Goal: Task Accomplishment & Management: Complete application form

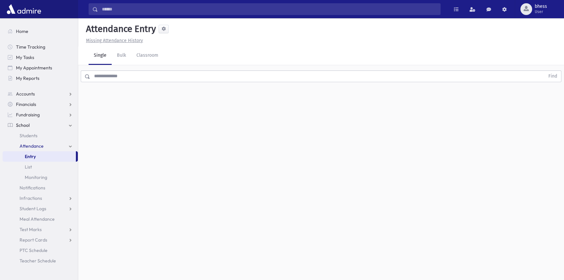
click at [165, 73] on input "text" at bounding box center [317, 76] width 455 height 12
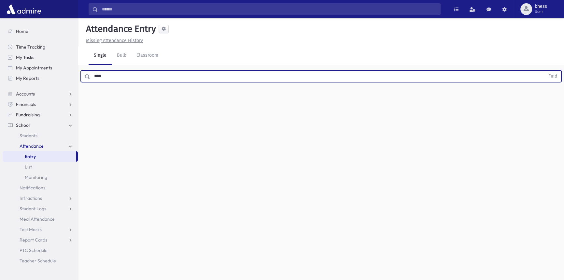
click at [545, 71] on button "Find" at bounding box center [553, 76] width 17 height 11
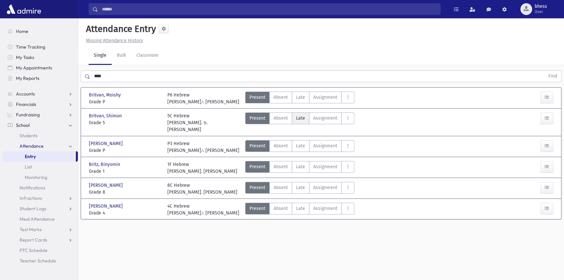
click at [300, 121] on span "Late" at bounding box center [300, 118] width 9 height 7
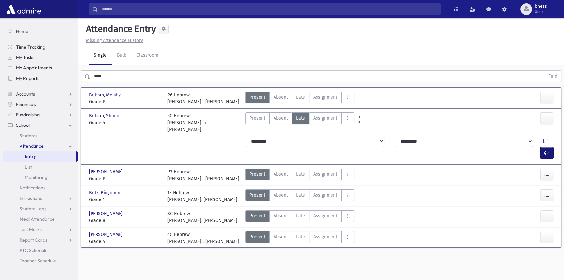
click at [545, 147] on button "button" at bounding box center [546, 153] width 13 height 12
click at [548, 150] on icon "button" at bounding box center [547, 153] width 5 height 6
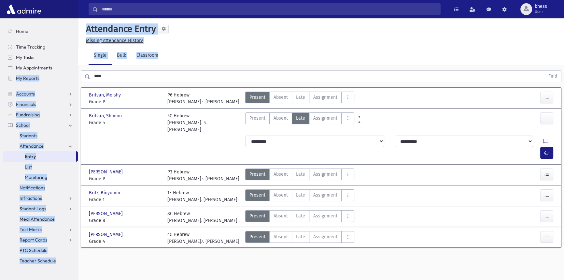
drag, startPoint x: 114, startPoint y: 69, endPoint x: 65, endPoint y: 68, distance: 48.5
click at [65, 68] on div "Search Results All Accounts" at bounding box center [282, 147] width 564 height 294
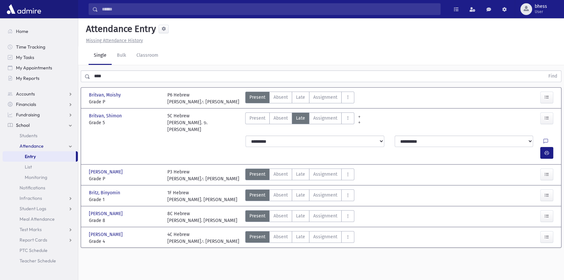
click at [106, 73] on input "****" at bounding box center [317, 76] width 455 height 12
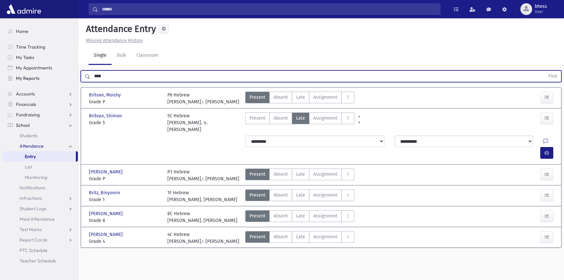
drag, startPoint x: 106, startPoint y: 74, endPoint x: 64, endPoint y: 64, distance: 43.1
click at [75, 72] on div "Search Results All Accounts" at bounding box center [282, 147] width 564 height 294
click at [545, 71] on button "Find" at bounding box center [553, 76] width 17 height 11
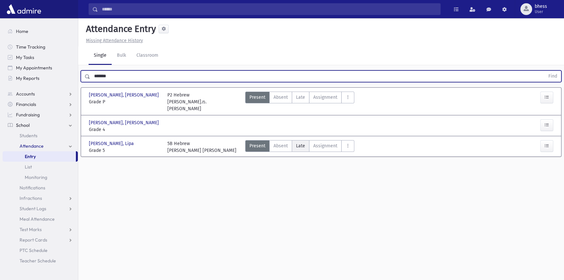
click at [301, 142] on span "Late" at bounding box center [300, 145] width 9 height 7
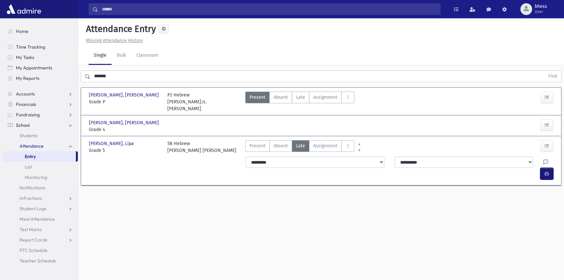
click at [541, 168] on button "button" at bounding box center [546, 174] width 13 height 12
click at [549, 122] on icon "button" at bounding box center [547, 125] width 5 height 6
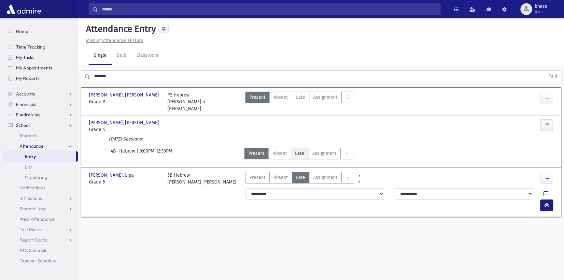
click at [303, 148] on label "Late Late" at bounding box center [300, 154] width 18 height 12
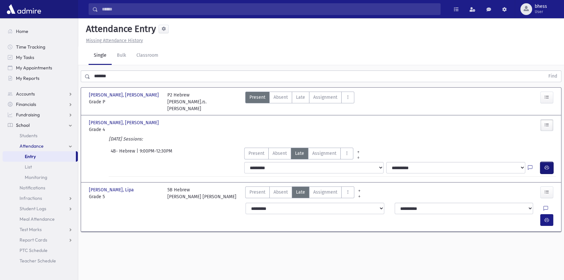
click at [547, 163] on button "button" at bounding box center [546, 168] width 13 height 12
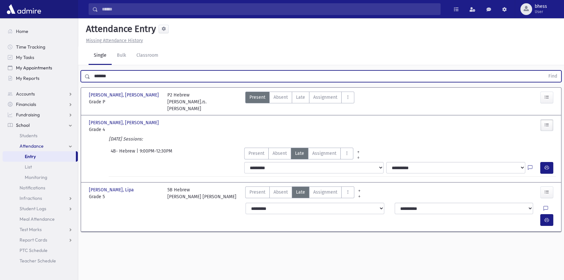
drag, startPoint x: 114, startPoint y: 77, endPoint x: 66, endPoint y: 67, distance: 49.4
click at [70, 71] on div "Search Results All Accounts" at bounding box center [282, 147] width 564 height 294
click at [545, 71] on button "Find" at bounding box center [553, 76] width 17 height 11
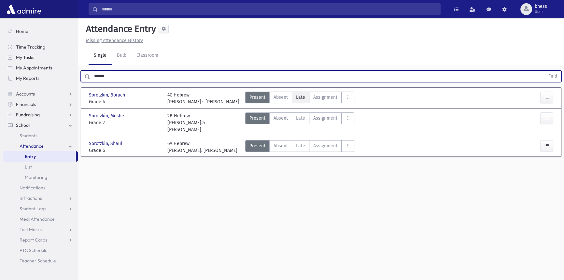
drag, startPoint x: 308, startPoint y: 101, endPoint x: 303, endPoint y: 100, distance: 5.3
click at [306, 101] on label "Late Late" at bounding box center [301, 98] width 18 height 12
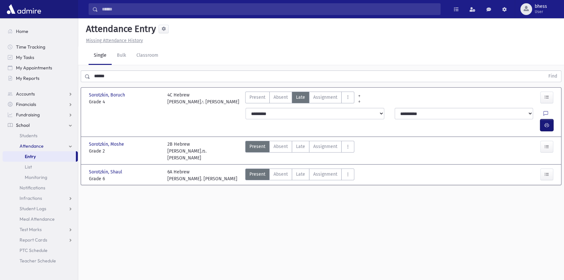
click at [546, 122] on icon "button" at bounding box center [547, 125] width 5 height 6
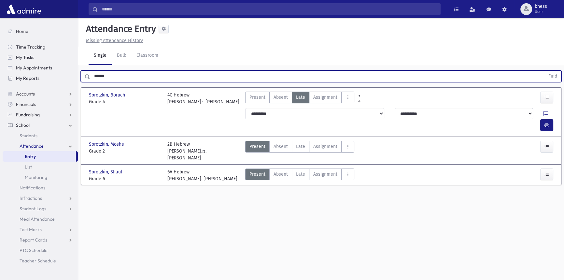
drag, startPoint x: 111, startPoint y: 72, endPoint x: 70, endPoint y: 74, distance: 41.1
click at [70, 74] on div "Search Results All Accounts" at bounding box center [282, 147] width 564 height 294
click at [545, 71] on button "Find" at bounding box center [553, 76] width 17 height 11
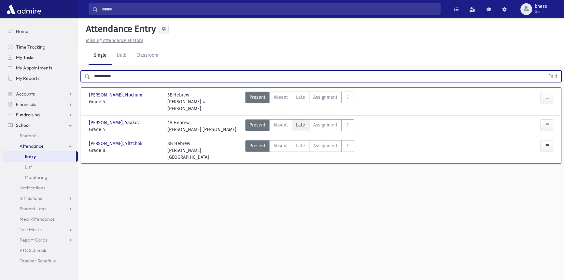
click at [303, 121] on span "Late" at bounding box center [300, 124] width 9 height 7
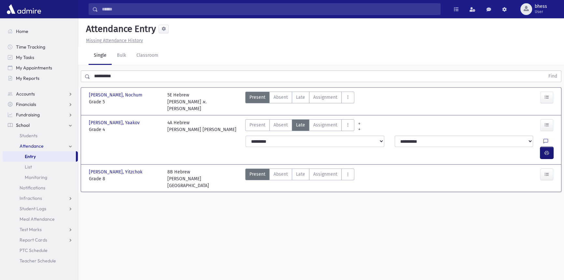
click at [545, 150] on icon "button" at bounding box center [547, 153] width 5 height 6
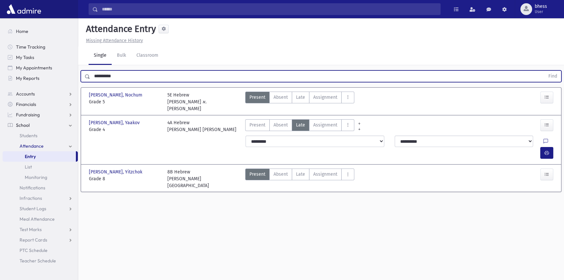
drag, startPoint x: 120, startPoint y: 75, endPoint x: 87, endPoint y: 76, distance: 33.6
click at [87, 76] on div "**********" at bounding box center [321, 76] width 481 height 12
click at [545, 71] on button "Find" at bounding box center [553, 76] width 17 height 11
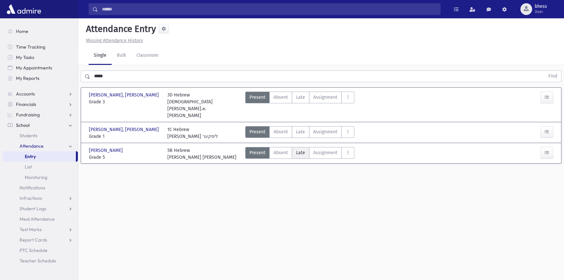
click at [300, 149] on span "Late" at bounding box center [300, 152] width 9 height 7
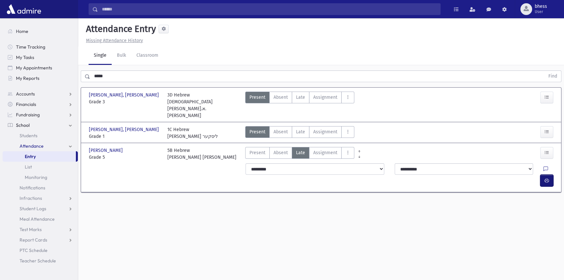
click at [550, 175] on button "button" at bounding box center [546, 181] width 13 height 12
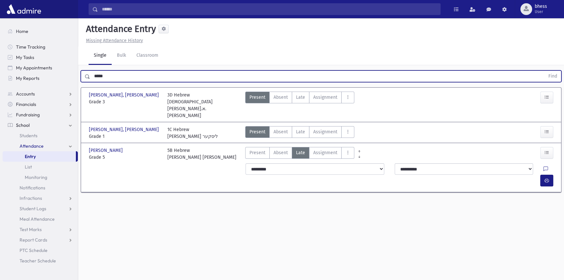
drag, startPoint x: 111, startPoint y: 79, endPoint x: 89, endPoint y: 78, distance: 21.8
click at [89, 78] on div "***** Find" at bounding box center [321, 76] width 481 height 12
click at [545, 71] on button "Find" at bounding box center [553, 76] width 17 height 11
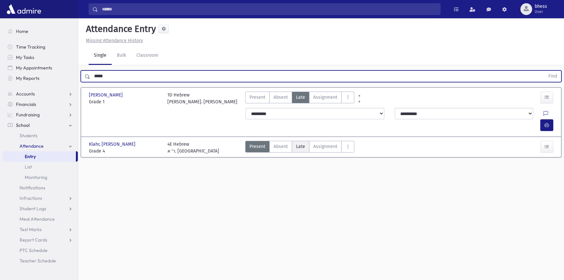
click at [304, 141] on label "Late Late" at bounding box center [301, 147] width 18 height 12
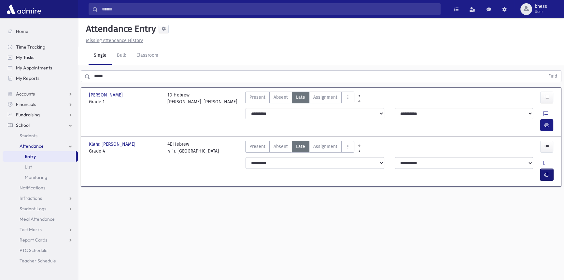
click at [547, 172] on span "button" at bounding box center [547, 175] width 5 height 6
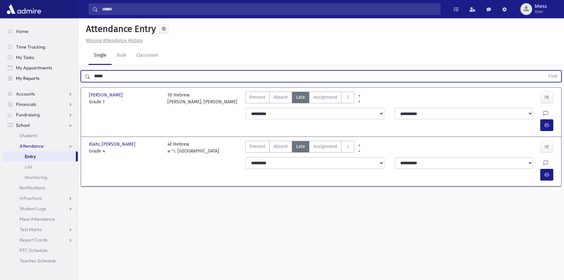
drag, startPoint x: 70, startPoint y: 75, endPoint x: 66, endPoint y: 73, distance: 3.8
click at [66, 73] on div "Search Results All Accounts" at bounding box center [282, 147] width 564 height 294
click at [545, 71] on button "Find" at bounding box center [553, 76] width 17 height 11
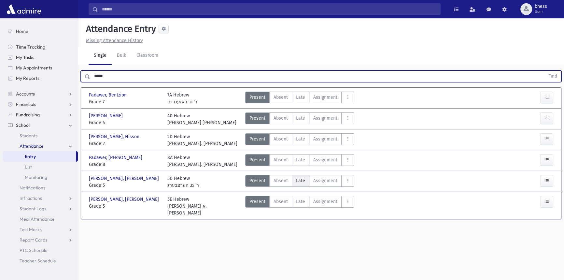
click at [299, 183] on span "Late" at bounding box center [300, 180] width 9 height 7
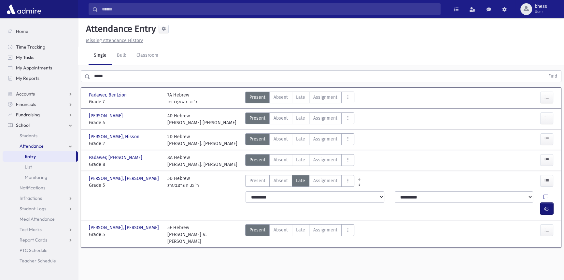
click at [541, 203] on button "button" at bounding box center [546, 209] width 13 height 12
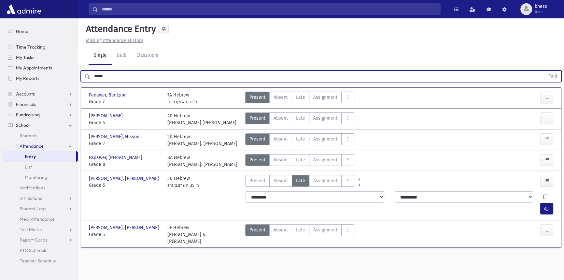
drag, startPoint x: 108, startPoint y: 75, endPoint x: 42, endPoint y: 53, distance: 68.9
click at [78, 71] on div "Search Results All Accounts" at bounding box center [282, 147] width 564 height 294
click at [545, 71] on button "Find" at bounding box center [553, 76] width 17 height 11
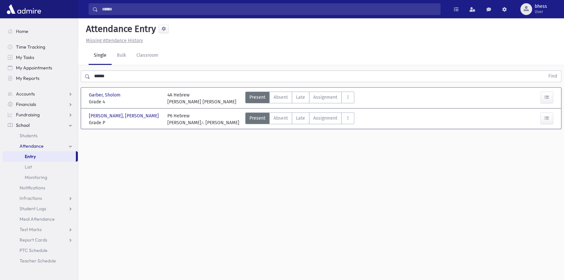
click at [302, 90] on div "Garber, [PERSON_NAME], Sholom Grade 4 Grade 4 4A Hebrew [PERSON_NAME] [PERSON_N…" at bounding box center [321, 97] width 476 height 15
click at [302, 93] on label "Late Late" at bounding box center [301, 98] width 18 height 12
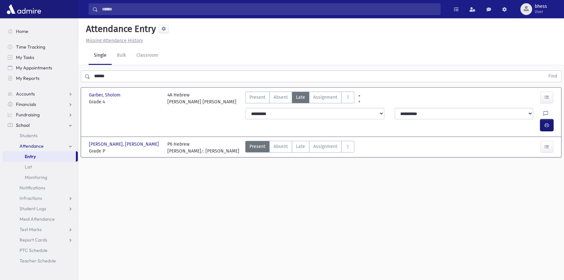
click at [552, 119] on button "button" at bounding box center [546, 125] width 13 height 12
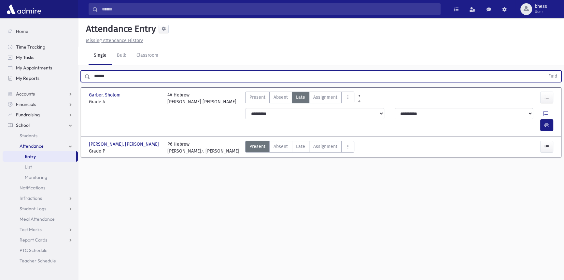
drag, startPoint x: 120, startPoint y: 77, endPoint x: 61, endPoint y: 78, distance: 59.9
click at [61, 78] on div "Search Results All Accounts" at bounding box center [282, 147] width 564 height 294
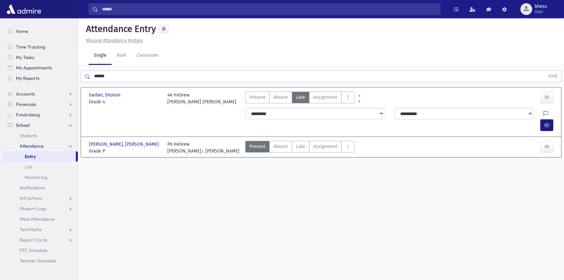
click at [383, 220] on div "Attendance Entry Missing Attendance History Single Bulk Classroom ****** Find G…" at bounding box center [321, 149] width 486 height 262
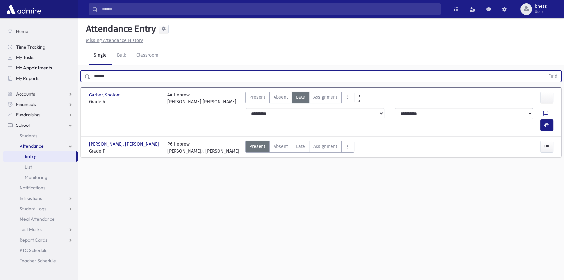
click at [53, 69] on div "Search Results All Accounts" at bounding box center [282, 147] width 564 height 294
click at [545, 71] on button "Find" at bounding box center [553, 76] width 17 height 11
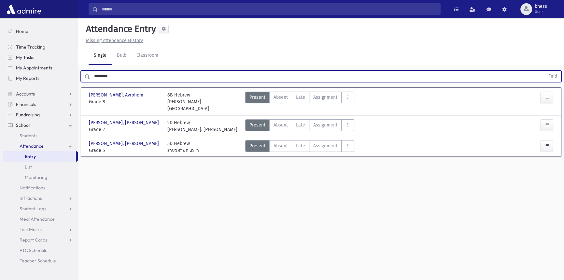
drag, startPoint x: 119, startPoint y: 72, endPoint x: 106, endPoint y: 71, distance: 12.7
click at [106, 71] on input "********" at bounding box center [317, 76] width 455 height 12
click at [545, 71] on button "Find" at bounding box center [553, 76] width 17 height 11
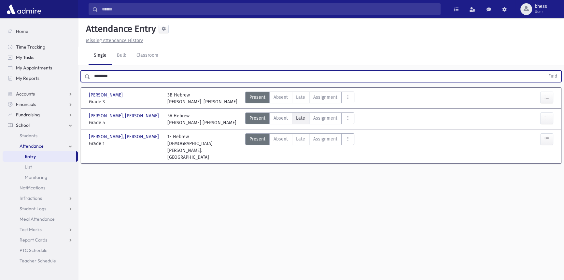
click at [300, 115] on span "Late" at bounding box center [300, 118] width 9 height 7
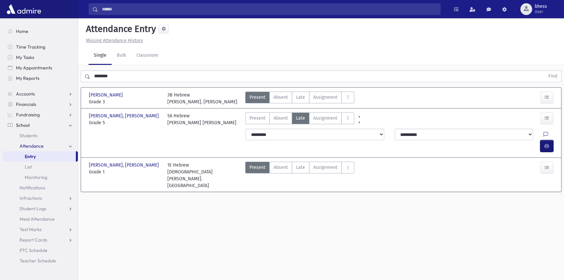
click at [551, 140] on button "button" at bounding box center [546, 146] width 13 height 12
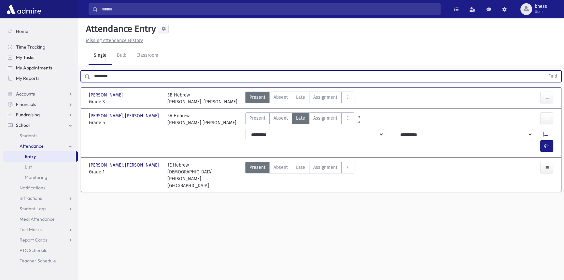
drag, startPoint x: 127, startPoint y: 72, endPoint x: 64, endPoint y: 65, distance: 63.3
click at [64, 65] on div "Search Results All Accounts" at bounding box center [282, 147] width 564 height 294
click at [545, 71] on button "Find" at bounding box center [553, 76] width 17 height 11
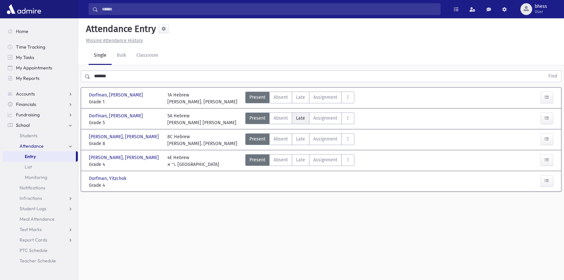
click at [307, 117] on label "Late Late" at bounding box center [301, 118] width 18 height 12
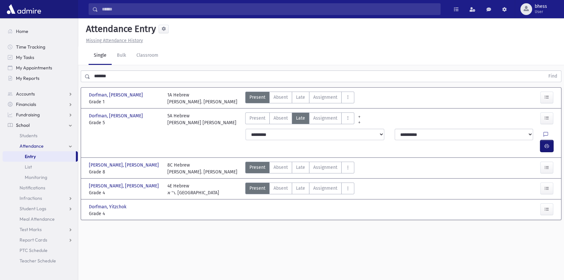
click at [546, 140] on button "button" at bounding box center [546, 146] width 13 height 12
drag, startPoint x: 247, startPoint y: 33, endPoint x: 166, endPoint y: 68, distance: 88.1
click at [247, 33] on div "Attendance Entry" at bounding box center [320, 30] width 475 height 14
click at [302, 182] on label "Late Late" at bounding box center [301, 188] width 18 height 12
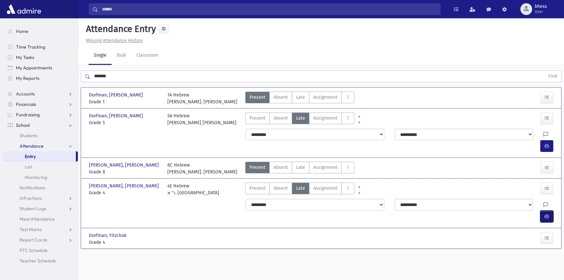
click at [544, 210] on button "button" at bounding box center [546, 216] width 13 height 12
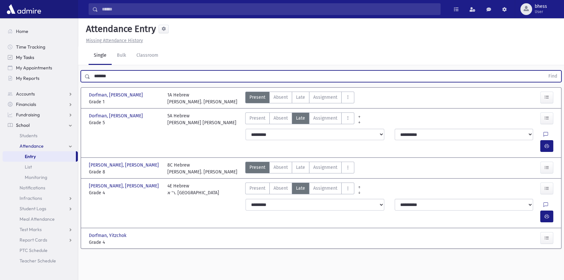
drag, startPoint x: 120, startPoint y: 72, endPoint x: 65, endPoint y: 61, distance: 55.6
click at [64, 62] on div "Search Results All Accounts" at bounding box center [282, 147] width 564 height 294
click at [545, 71] on button "Find" at bounding box center [553, 76] width 17 height 11
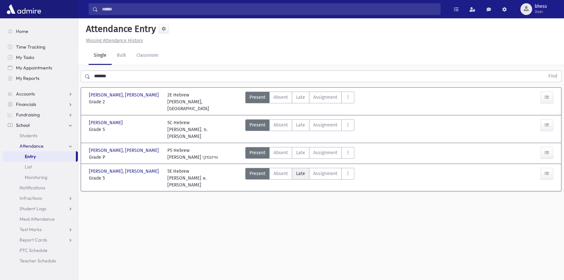
click at [300, 168] on label "Late Late" at bounding box center [301, 174] width 18 height 12
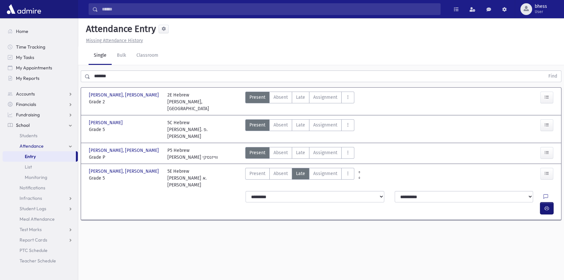
click at [550, 202] on button "button" at bounding box center [546, 208] width 13 height 12
click at [305, 147] on label "Late Late" at bounding box center [301, 153] width 18 height 12
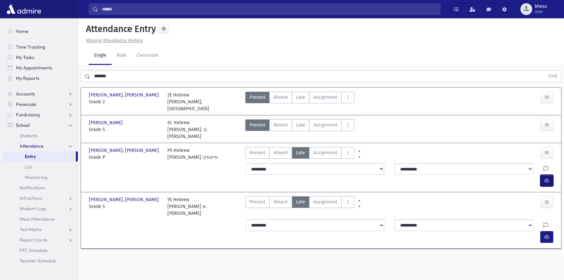
click at [548, 178] on icon "button" at bounding box center [547, 181] width 5 height 6
click at [298, 219] on select "**********" at bounding box center [315, 225] width 138 height 12
click at [246, 219] on select "**********" at bounding box center [315, 225] width 138 height 12
click at [422, 219] on select "**********" at bounding box center [464, 225] width 138 height 12
click at [401, 219] on select "**********" at bounding box center [464, 225] width 138 height 12
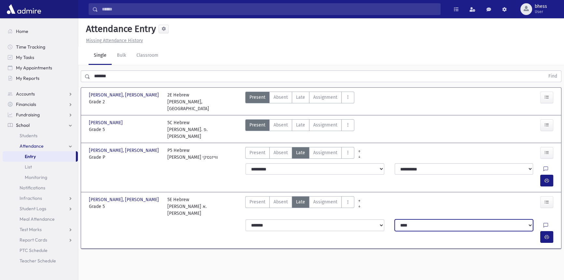
click at [395, 219] on select "**********" at bounding box center [464, 225] width 138 height 12
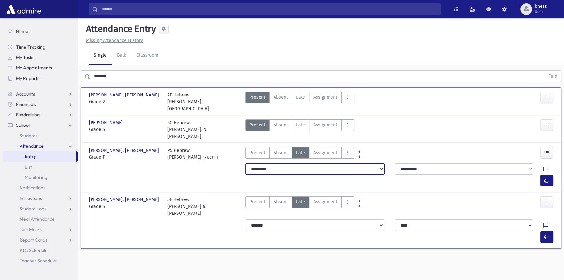
click at [283, 163] on select "**********" at bounding box center [315, 169] width 138 height 12
click at [246, 163] on select "**********" at bounding box center [315, 169] width 138 height 12
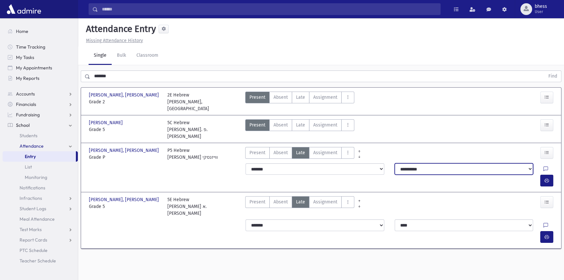
click at [402, 163] on select "**********" at bounding box center [464, 169] width 138 height 12
click at [395, 163] on select "**********" at bounding box center [464, 169] width 138 height 12
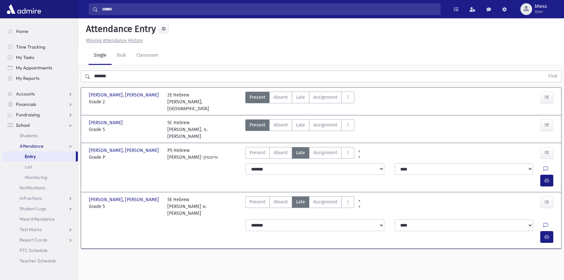
click at [414, 216] on div "Attendance Entry Missing Attendance History Single Bulk Classroom ******* Find …" at bounding box center [321, 149] width 486 height 262
click at [546, 178] on icon "button" at bounding box center [547, 181] width 5 height 6
click at [550, 231] on button "button" at bounding box center [546, 237] width 13 height 12
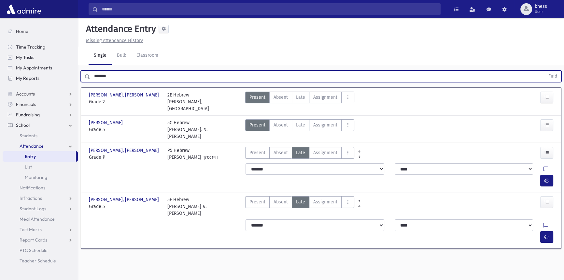
drag, startPoint x: 130, startPoint y: 78, endPoint x: 58, endPoint y: 75, distance: 72.0
click at [58, 75] on div "Search Results All Accounts" at bounding box center [282, 147] width 564 height 294
click at [545, 71] on button "Find" at bounding box center [553, 76] width 17 height 11
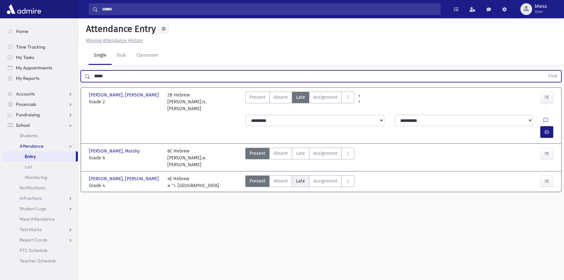
click at [303, 177] on span "Late" at bounding box center [300, 180] width 9 height 7
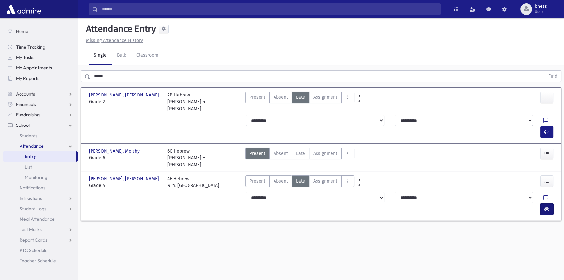
click at [544, 203] on button "button" at bounding box center [546, 209] width 13 height 12
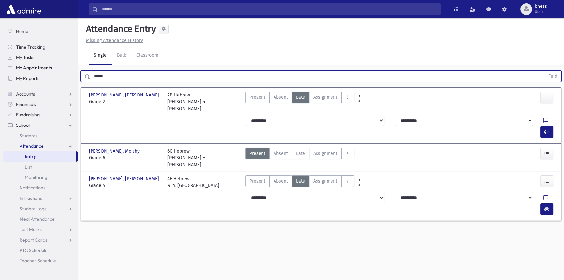
drag, startPoint x: 118, startPoint y: 77, endPoint x: 71, endPoint y: 66, distance: 48.1
click at [72, 67] on div "Search Results All Accounts" at bounding box center [282, 147] width 564 height 294
click at [545, 71] on button "Find" at bounding box center [553, 76] width 17 height 11
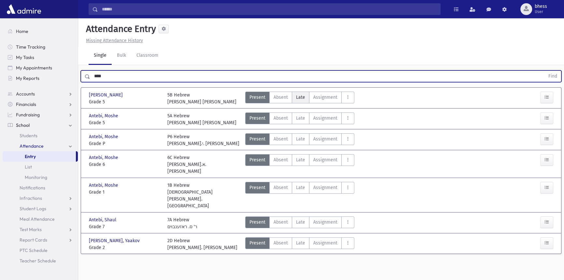
click at [296, 96] on span "Late" at bounding box center [300, 97] width 9 height 7
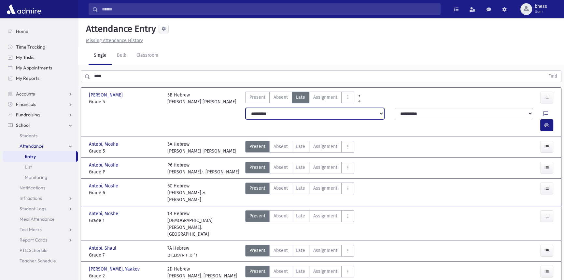
drag, startPoint x: 358, startPoint y: 115, endPoint x: 353, endPoint y: 118, distance: 5.6
click at [358, 115] on select "**********" at bounding box center [315, 114] width 138 height 12
click at [332, 115] on select "**********" at bounding box center [315, 114] width 138 height 12
click at [550, 119] on button "button" at bounding box center [546, 125] width 13 height 12
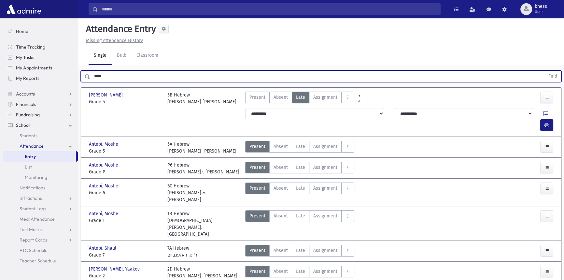
drag, startPoint x: 130, startPoint y: 77, endPoint x: 82, endPoint y: 74, distance: 48.3
click at [82, 74] on div "**** Find" at bounding box center [321, 76] width 481 height 12
click at [545, 71] on button "Find" at bounding box center [553, 76] width 17 height 11
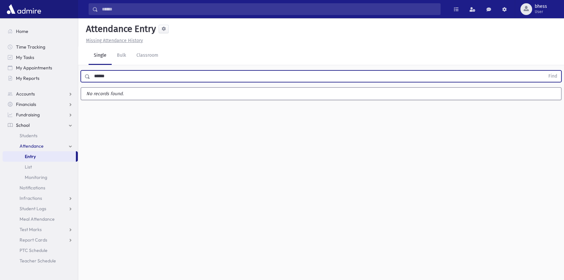
drag, startPoint x: 156, startPoint y: 78, endPoint x: 112, endPoint y: 80, distance: 43.7
click at [112, 80] on input "******" at bounding box center [317, 76] width 455 height 12
click at [545, 71] on button "Find" at bounding box center [553, 76] width 17 height 11
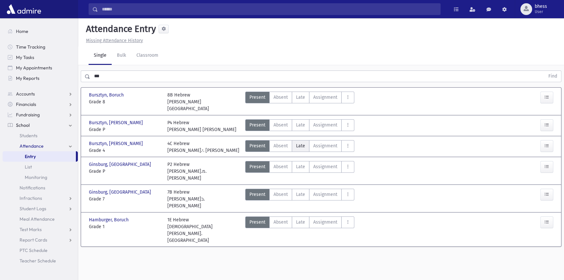
click at [300, 142] on span "Late" at bounding box center [300, 145] width 9 height 7
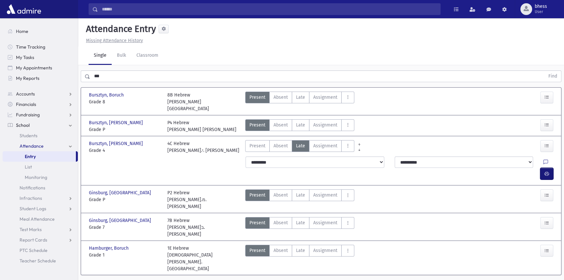
click at [548, 171] on icon "button" at bounding box center [547, 174] width 5 height 6
drag, startPoint x: 117, startPoint y: 82, endPoint x: 107, endPoint y: 80, distance: 10.2
click at [94, 74] on div "*** Find" at bounding box center [321, 75] width 486 height 20
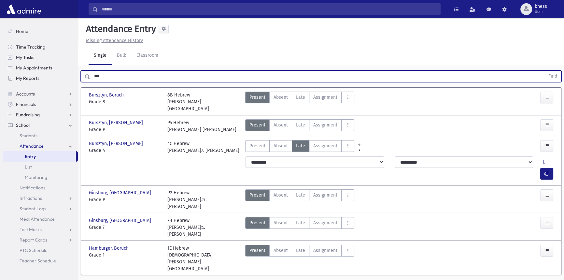
drag, startPoint x: 107, startPoint y: 80, endPoint x: 72, endPoint y: 76, distance: 35.8
click at [72, 76] on div "Search Results All Accounts" at bounding box center [282, 149] width 564 height 299
click at [545, 71] on button "Find" at bounding box center [553, 76] width 17 height 11
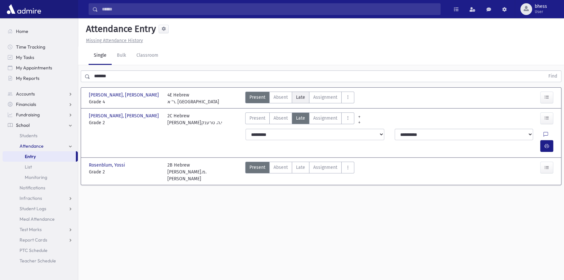
click at [298, 97] on span "Late" at bounding box center [300, 97] width 9 height 7
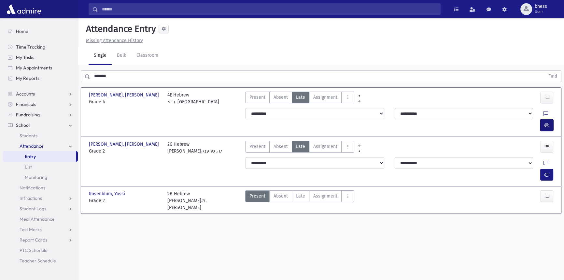
click at [544, 119] on button "button" at bounding box center [546, 125] width 13 height 12
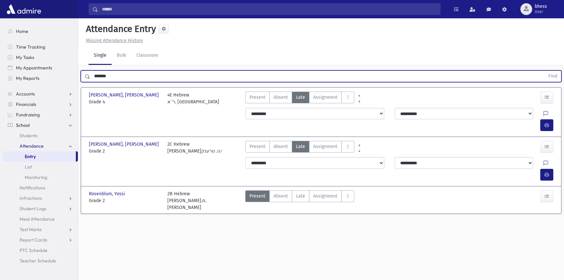
drag, startPoint x: 125, startPoint y: 75, endPoint x: 94, endPoint y: 80, distance: 31.3
click at [94, 80] on input "*******" at bounding box center [317, 76] width 455 height 12
click at [545, 71] on button "Find" at bounding box center [553, 76] width 17 height 11
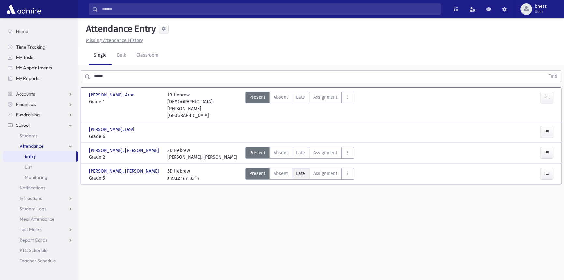
click at [302, 170] on span "Late" at bounding box center [300, 173] width 9 height 7
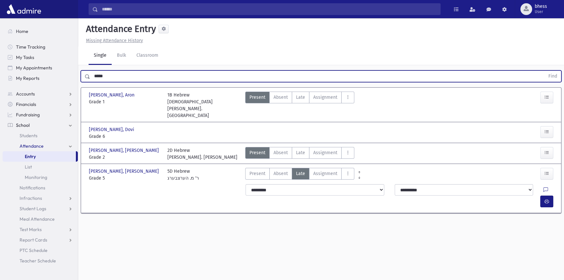
click at [113, 77] on input "*****" at bounding box center [317, 76] width 455 height 12
drag, startPoint x: 113, startPoint y: 76, endPoint x: 75, endPoint y: 76, distance: 37.5
click at [75, 76] on div "Search Results All Accounts" at bounding box center [282, 147] width 564 height 294
click at [545, 71] on button "Find" at bounding box center [553, 76] width 17 height 11
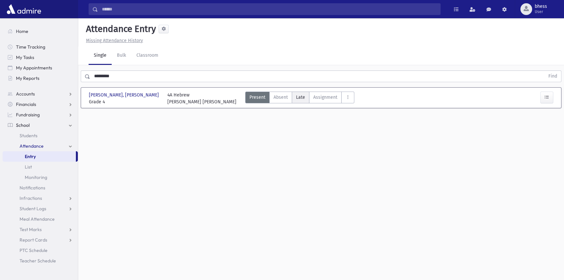
click at [301, 98] on span "Late" at bounding box center [300, 97] width 9 height 7
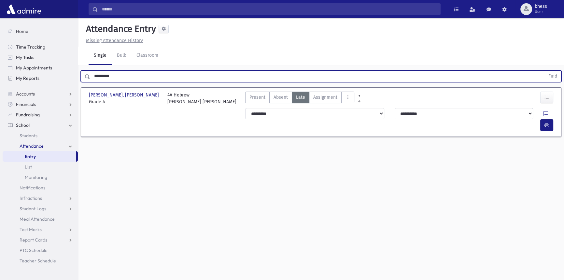
drag, startPoint x: 143, startPoint y: 79, endPoint x: 72, endPoint y: 74, distance: 71.2
click at [72, 74] on div "Search Results All Accounts" at bounding box center [282, 147] width 564 height 294
click at [545, 71] on button "Find" at bounding box center [553, 76] width 17 height 11
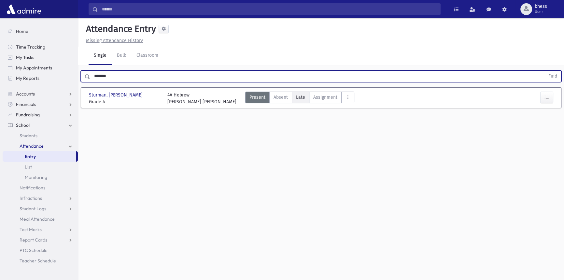
click at [303, 96] on span "Late" at bounding box center [300, 97] width 9 height 7
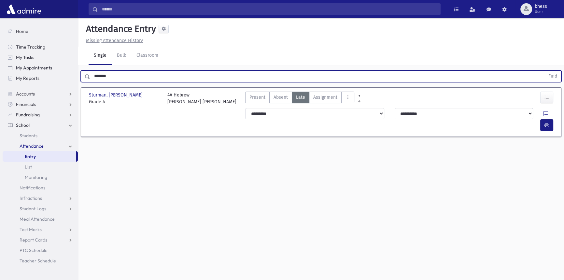
click at [52, 64] on div "Search Results All Accounts" at bounding box center [282, 147] width 564 height 294
type input "*********"
click at [545, 71] on button "Find" at bounding box center [553, 76] width 17 height 11
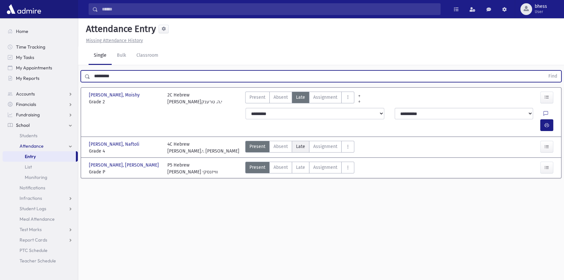
click at [303, 143] on span "Late" at bounding box center [300, 146] width 9 height 7
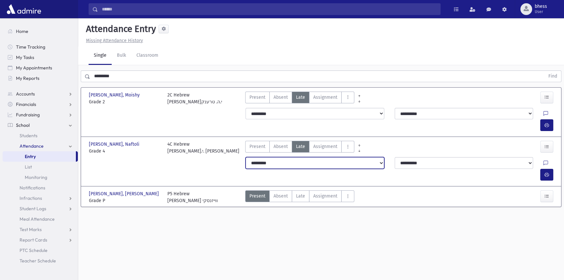
drag, startPoint x: 335, startPoint y: 149, endPoint x: 314, endPoint y: 156, distance: 22.0
click at [335, 157] on select "**********" at bounding box center [315, 163] width 138 height 12
click at [246, 157] on select "**********" at bounding box center [315, 163] width 138 height 12
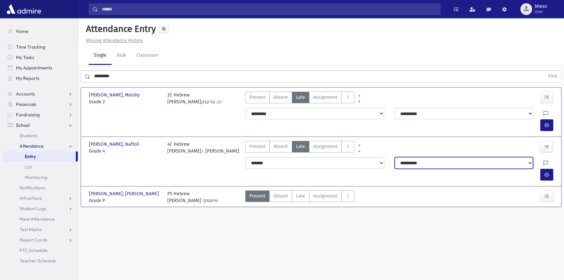
drag, startPoint x: 424, startPoint y: 152, endPoint x: 430, endPoint y: 148, distance: 7.0
click at [430, 157] on select "**********" at bounding box center [464, 163] width 138 height 12
click at [395, 157] on select "**********" at bounding box center [464, 163] width 138 height 12
